Goal: Task Accomplishment & Management: Complete application form

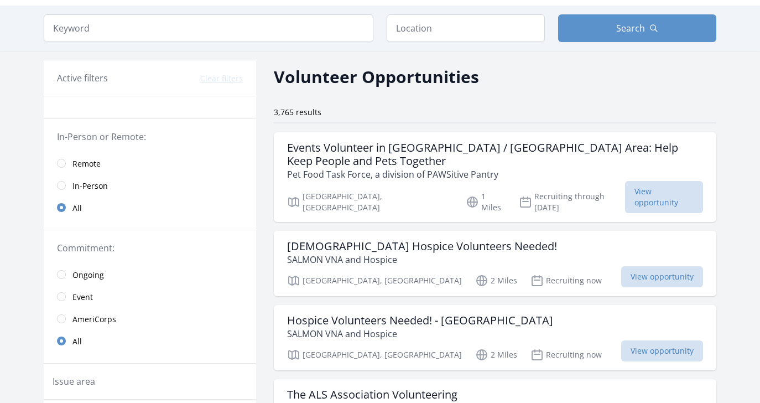
scroll to position [31, 0]
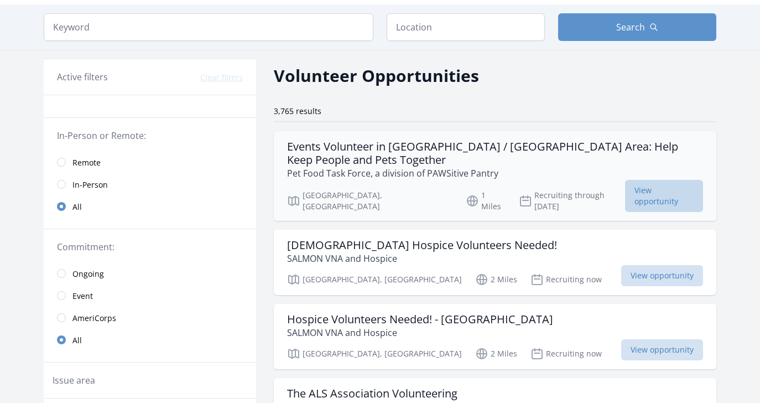
click at [665, 186] on span "View opportunity" at bounding box center [664, 196] width 78 height 32
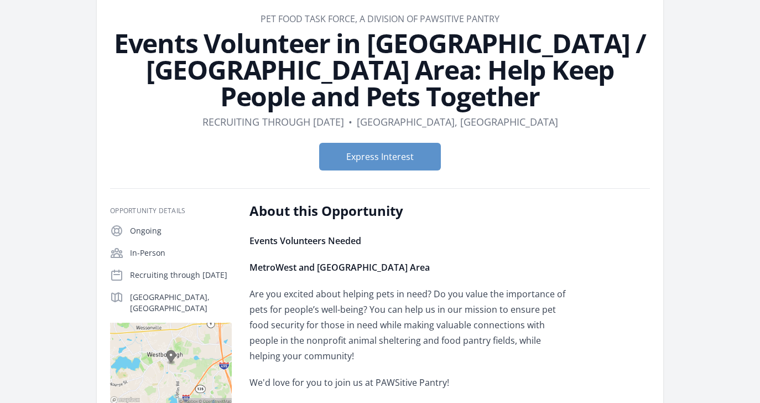
scroll to position [54, 0]
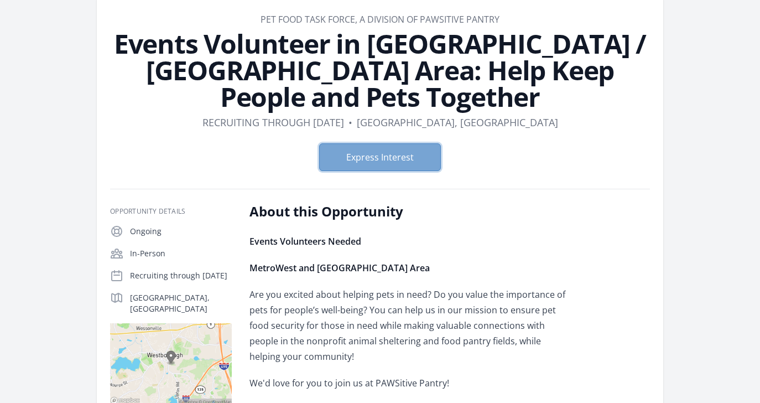
click at [379, 157] on button "Express Interest" at bounding box center [380, 157] width 122 height 28
